Goal: Transaction & Acquisition: Purchase product/service

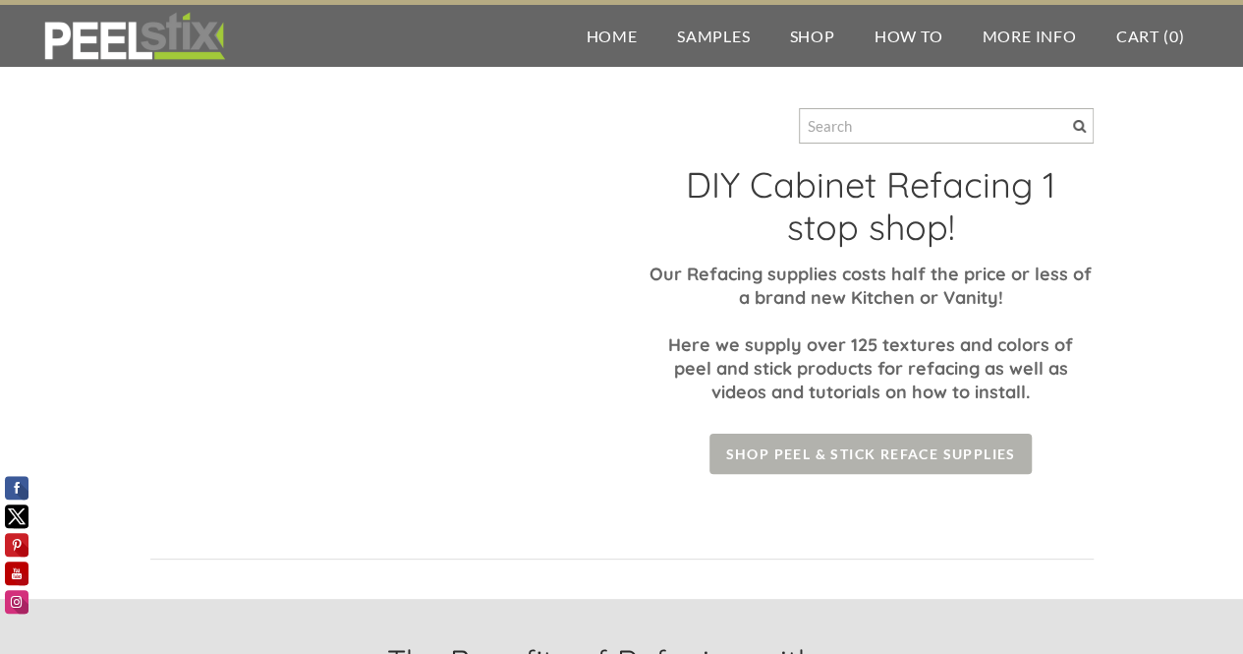
click at [835, 465] on span "Shop Peel & Stick Reface Supplies" at bounding box center [870, 453] width 321 height 40
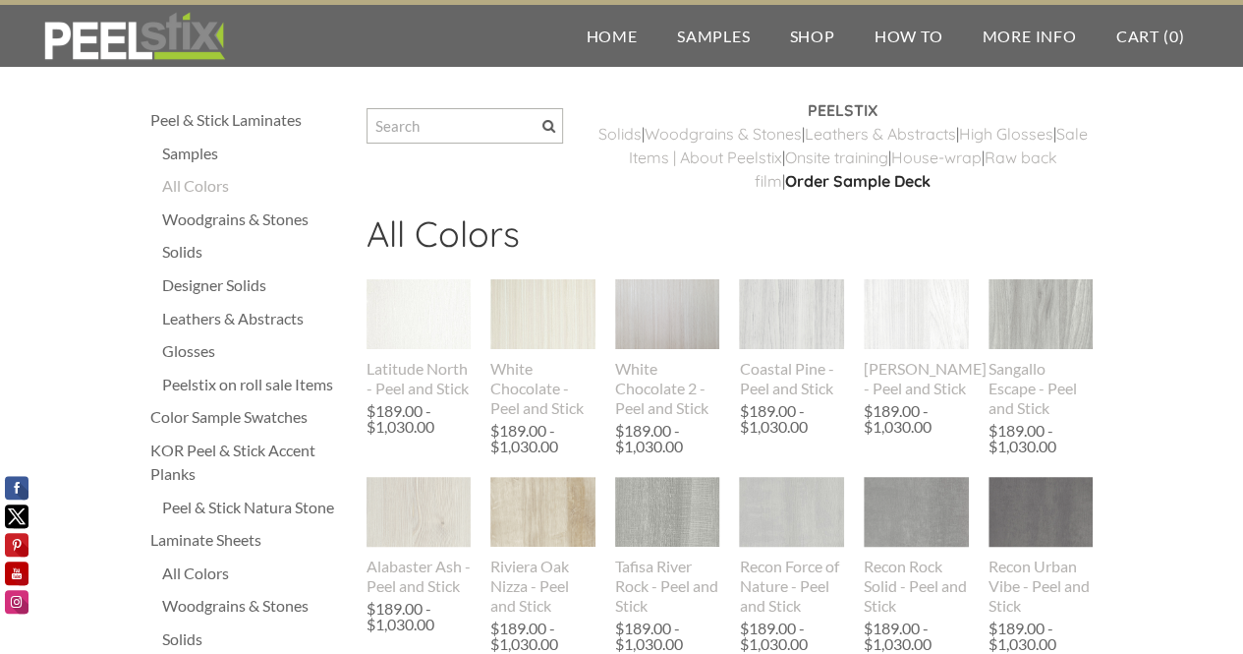
click at [190, 255] on div "Solids" at bounding box center [254, 252] width 185 height 24
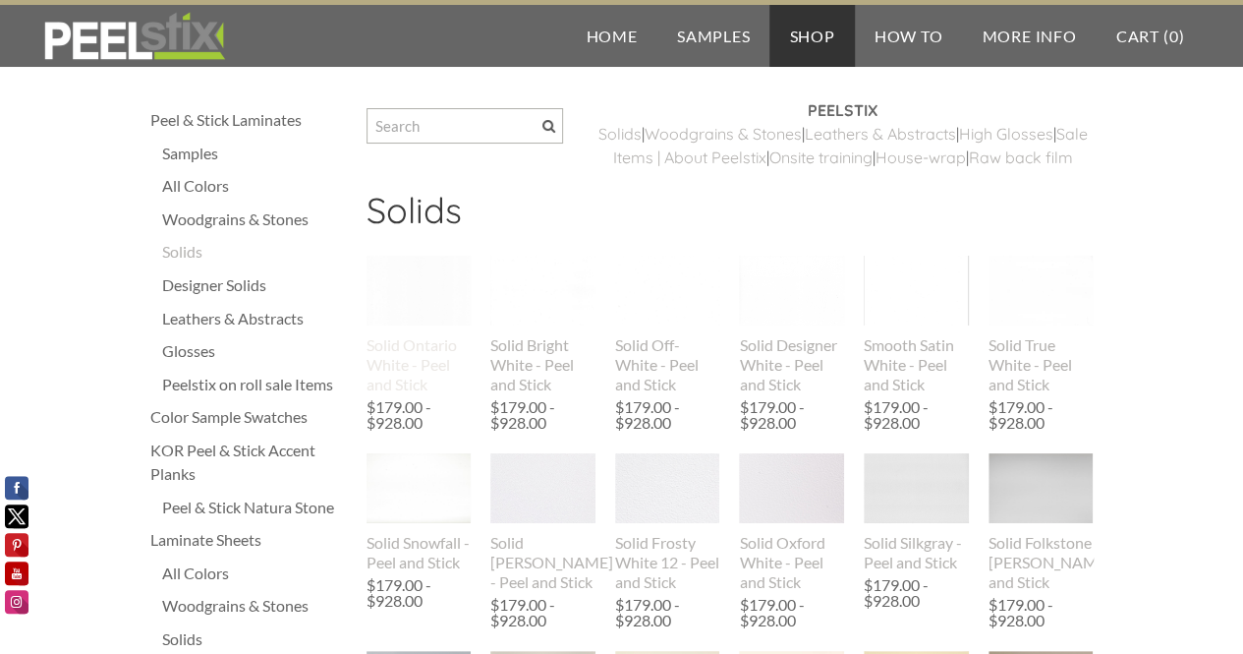
click at [412, 371] on div "Solid Ontario White - Peel and Stick" at bounding box center [419, 364] width 105 height 59
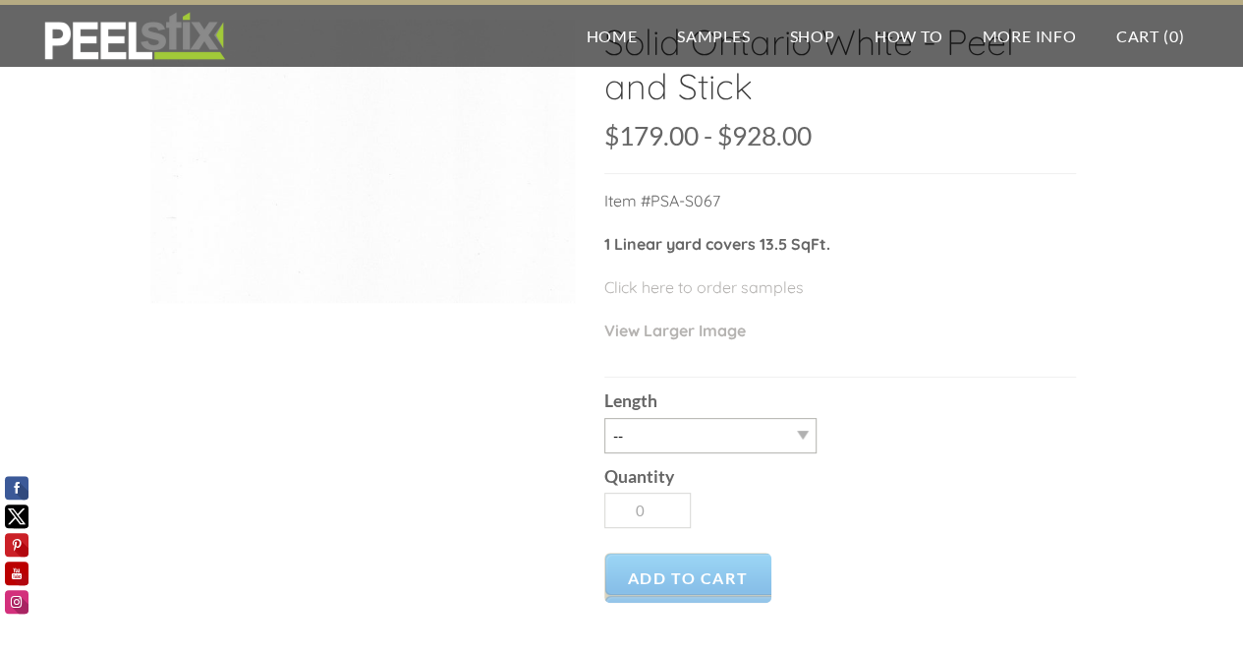
scroll to position [128, 0]
click at [718, 430] on select "-- 3LY 10LY 15LY 30LY" at bounding box center [710, 434] width 212 height 35
select select "30LY"
click at [604, 417] on select "-- 3LY 10LY 15LY 30LY" at bounding box center [710, 434] width 212 height 35
type input "1"
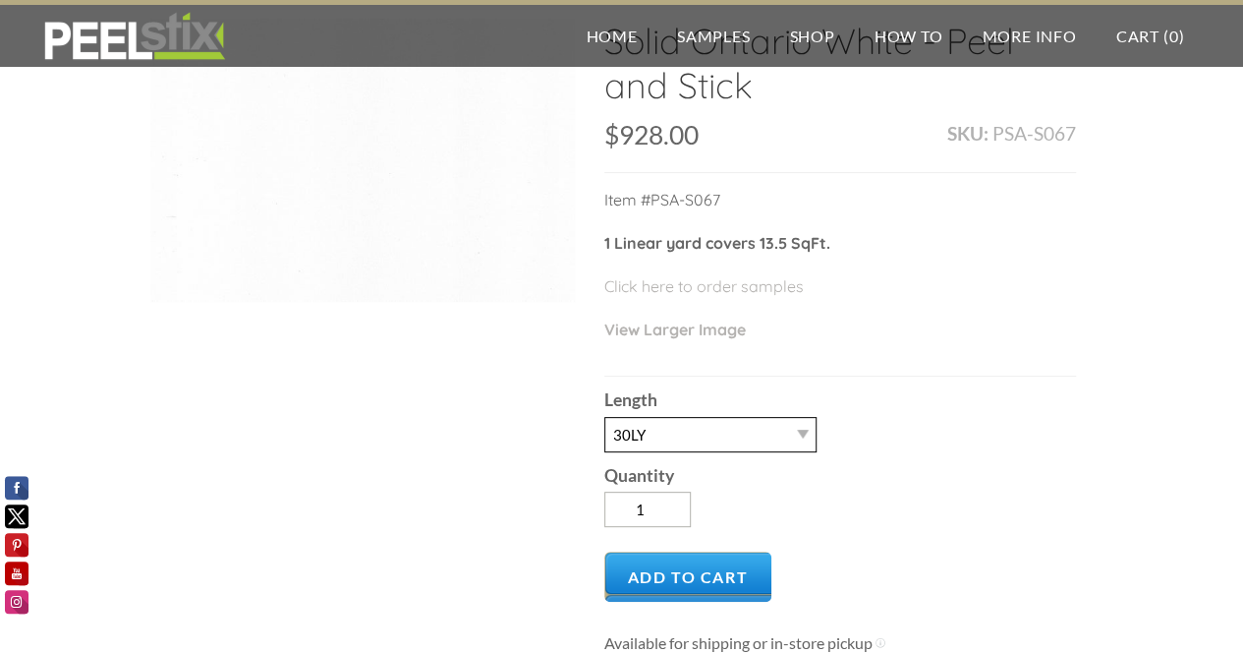
click at [769, 439] on select "-- 3LY 10LY 15LY 30LY" at bounding box center [710, 434] width 212 height 35
select select "10LY"
click at [604, 417] on select "-- 3LY 10LY 15LY 30LY" at bounding box center [710, 434] width 212 height 35
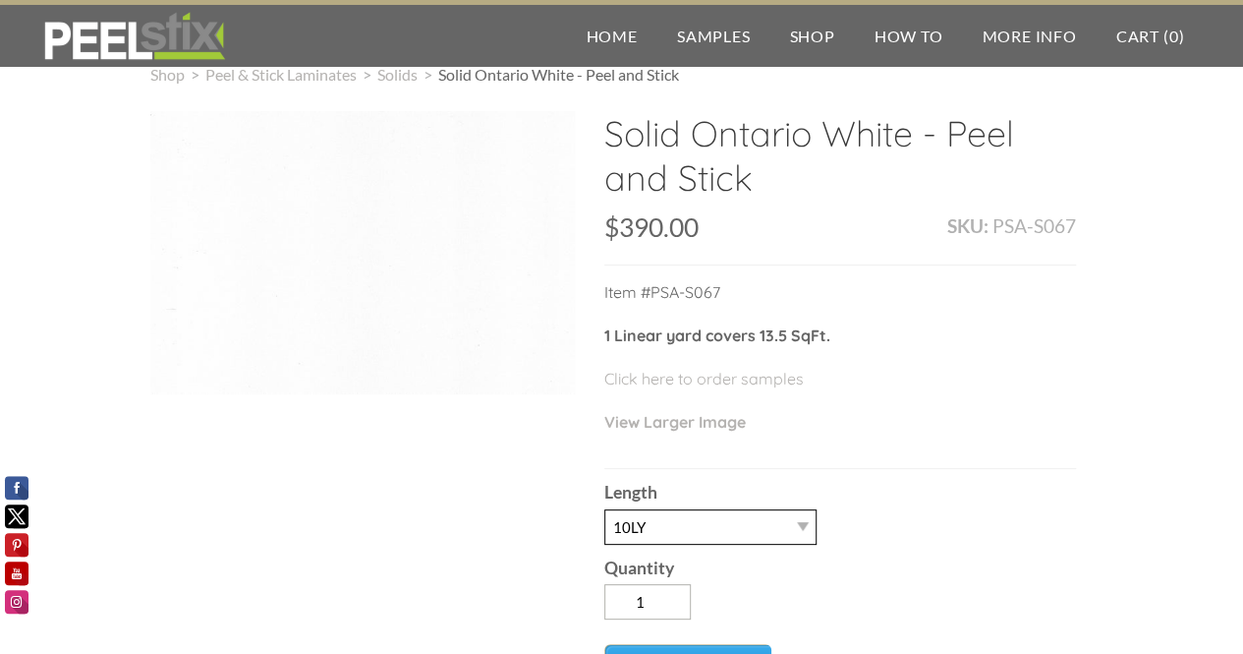
scroll to position [0, 0]
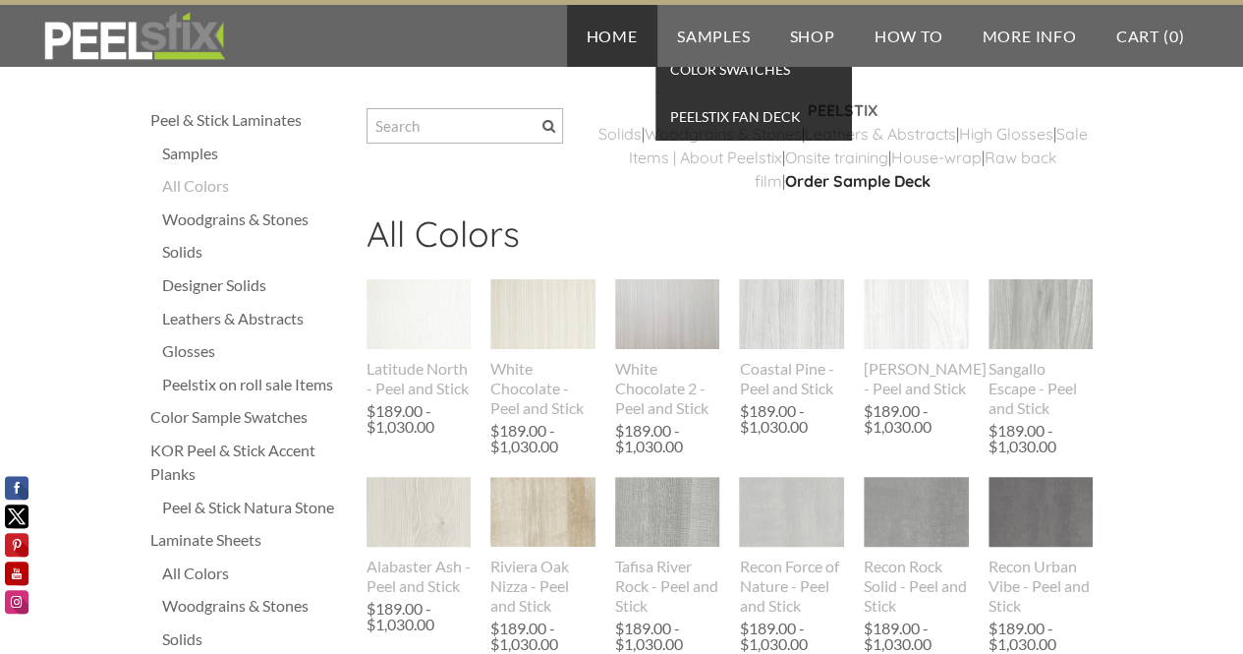
click at [631, 20] on link "Home" at bounding box center [612, 36] width 90 height 62
